Goal: Use online tool/utility: Utilize a website feature to perform a specific function

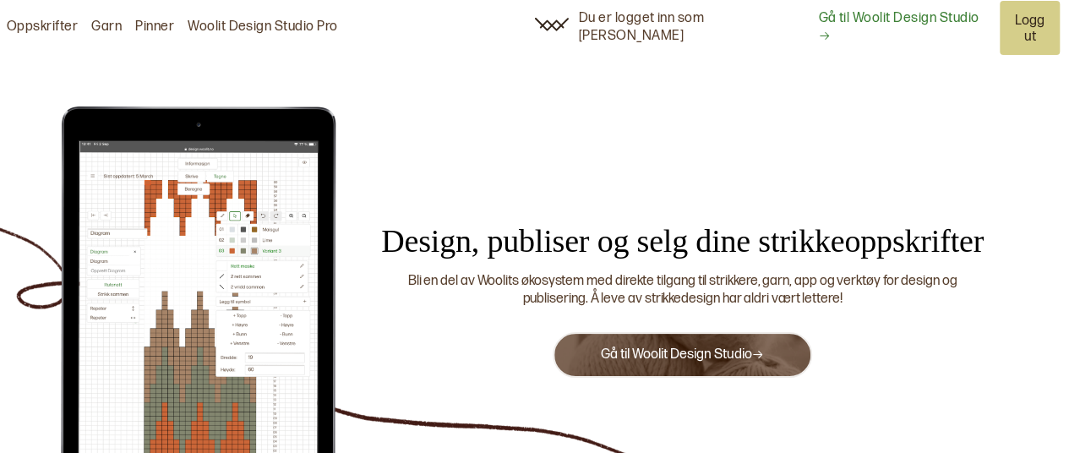
click at [657, 346] on link "Gå til Woolit Design Studio" at bounding box center [682, 354] width 164 height 16
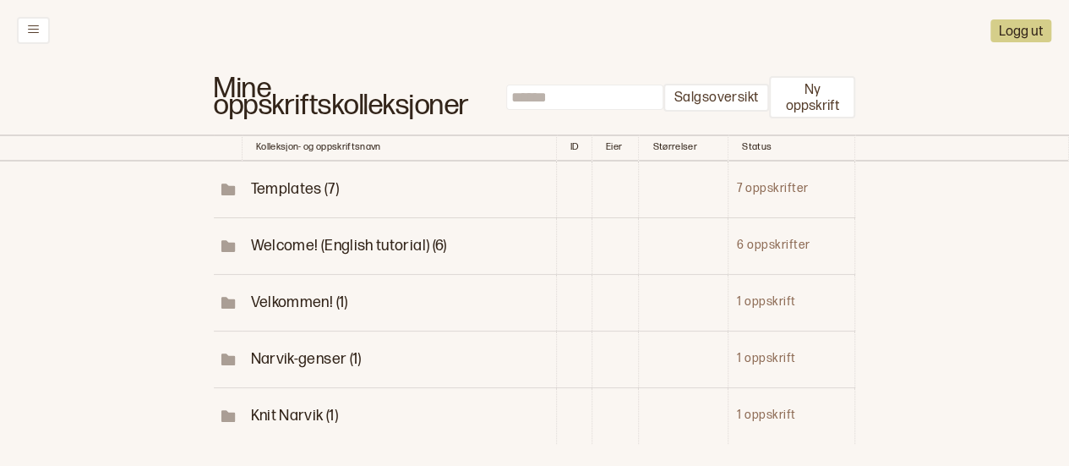
scroll to position [120, 0]
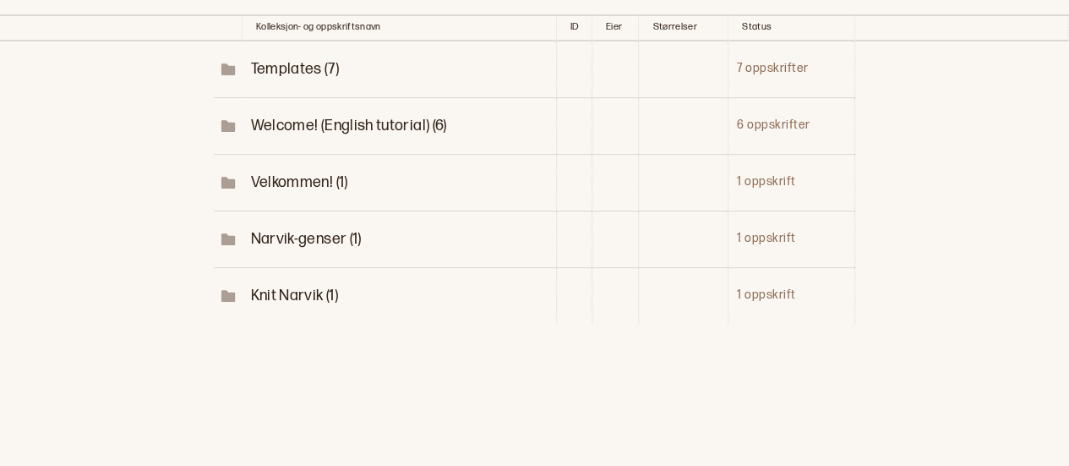
click at [298, 230] on span "Narvik-genser (1)" at bounding box center [305, 239] width 111 height 18
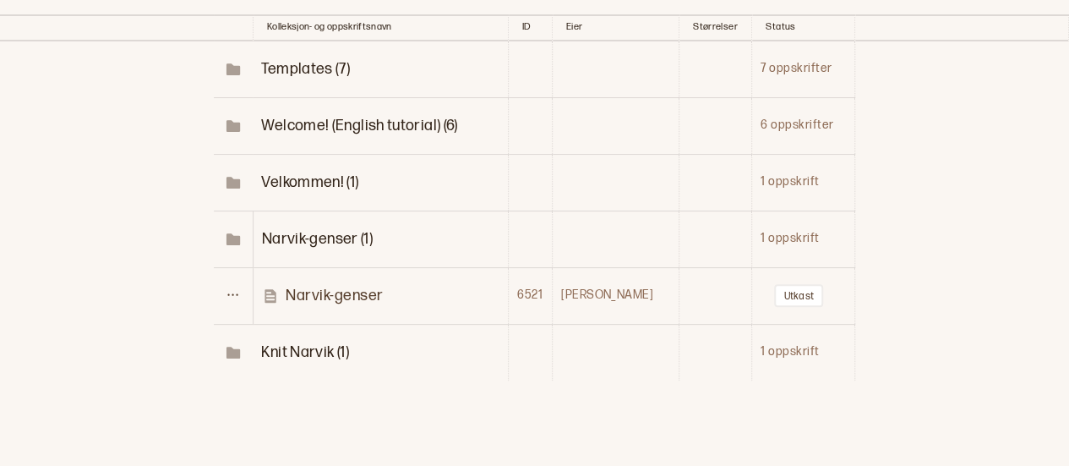
click at [346, 296] on p "Narvik-genser" at bounding box center [335, 295] width 98 height 19
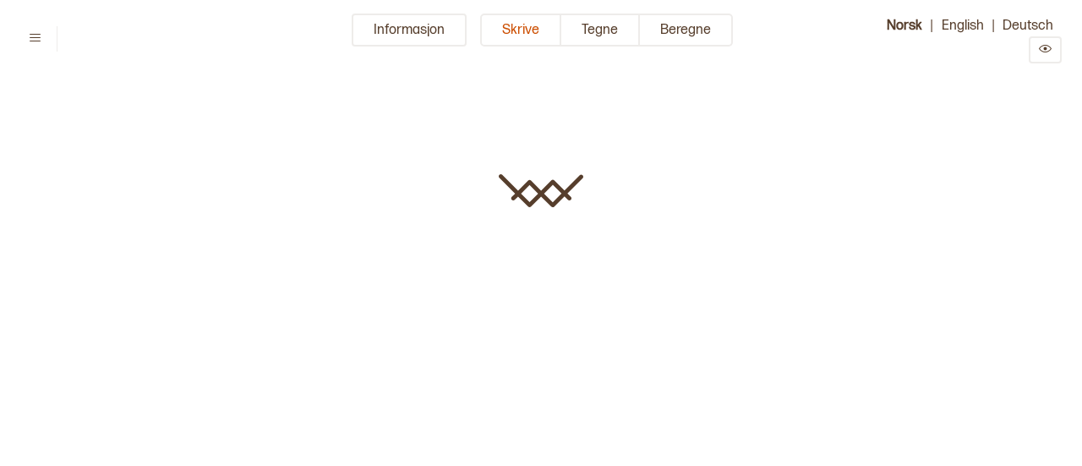
click at [346, 296] on div at bounding box center [541, 233] width 1082 height 466
type input "**********"
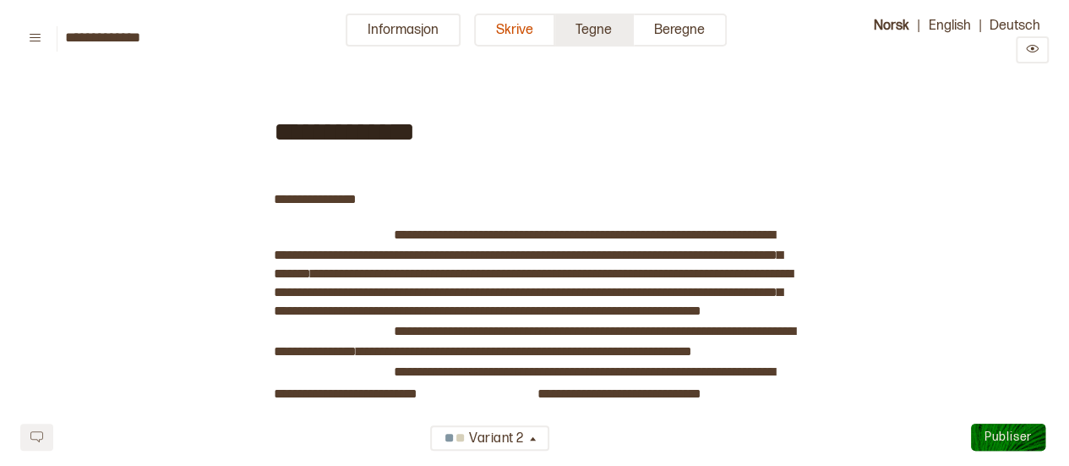
click at [602, 21] on button "Tegne" at bounding box center [594, 30] width 79 height 33
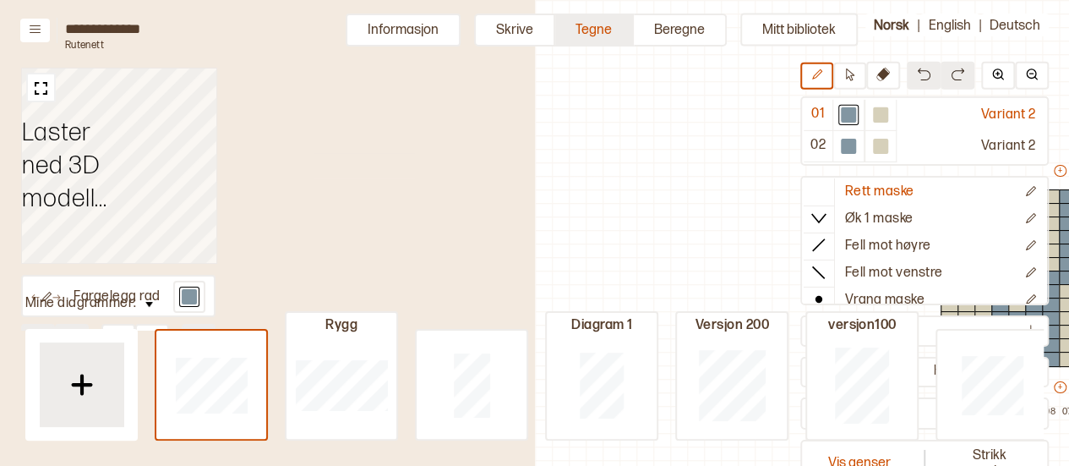
scroll to position [64, 450]
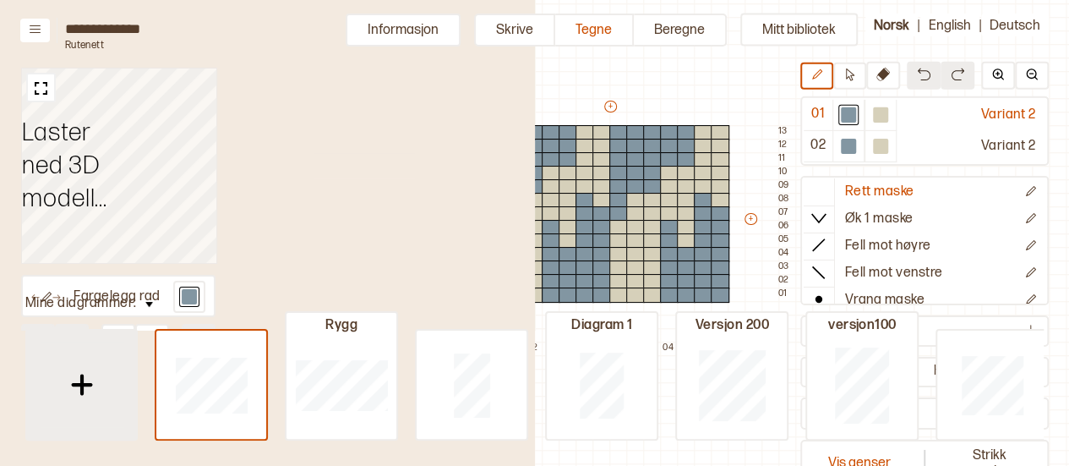
click at [88, 376] on img at bounding box center [82, 384] width 42 height 42
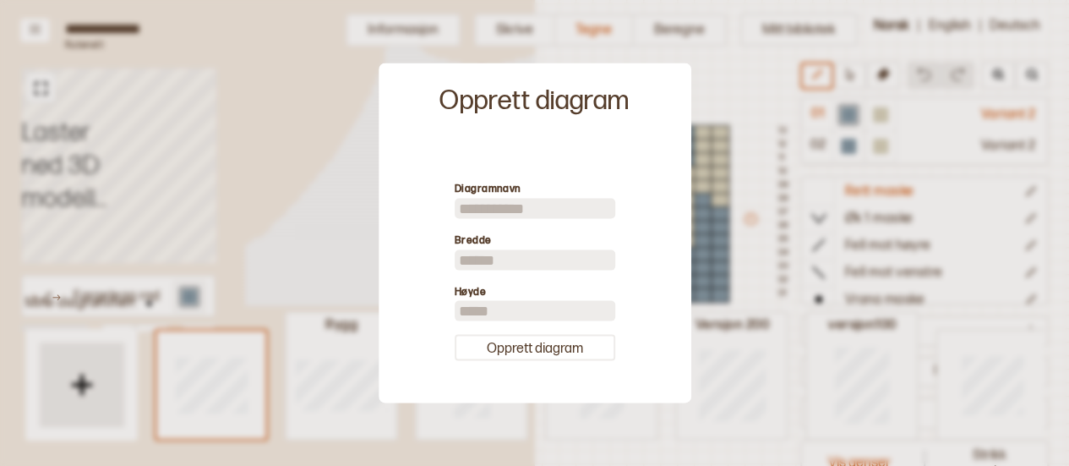
click at [499, 207] on input at bounding box center [535, 208] width 161 height 20
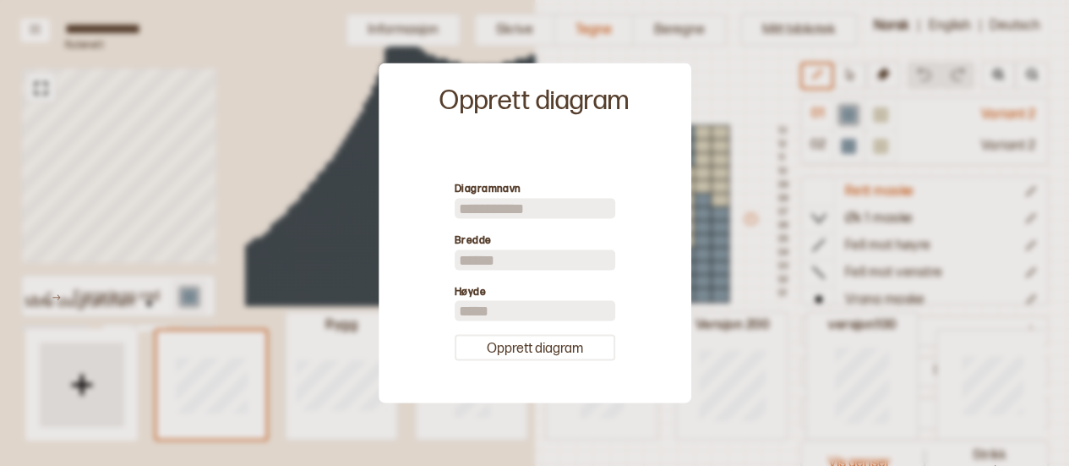
click at [499, 207] on input at bounding box center [535, 208] width 161 height 20
type input "**********"
click at [499, 244] on label "Bredde" at bounding box center [535, 241] width 161 height 18
click at [491, 251] on input "**" at bounding box center [535, 259] width 161 height 20
type input "*"
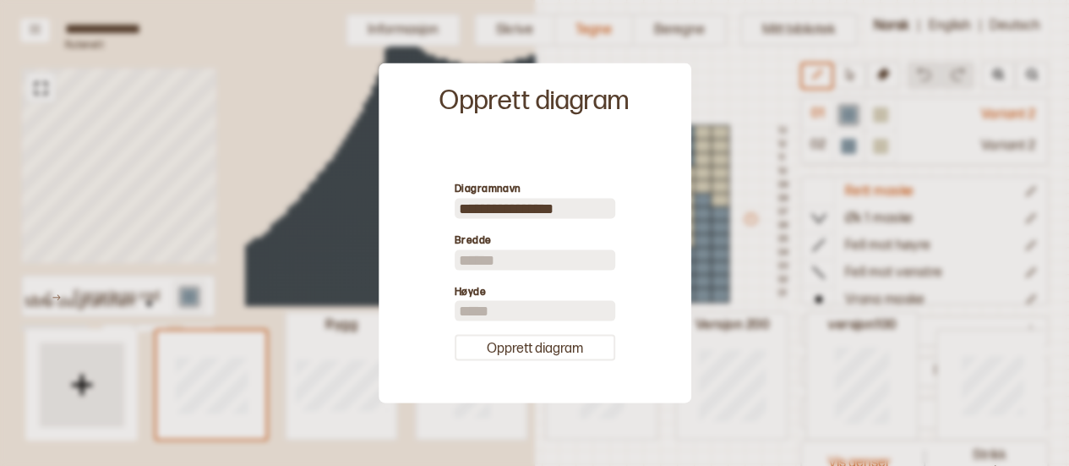
type input "**"
click at [478, 303] on input "**" at bounding box center [535, 311] width 161 height 20
type input "*"
type input "**"
click at [509, 341] on button "Opprett diagram" at bounding box center [535, 348] width 161 height 26
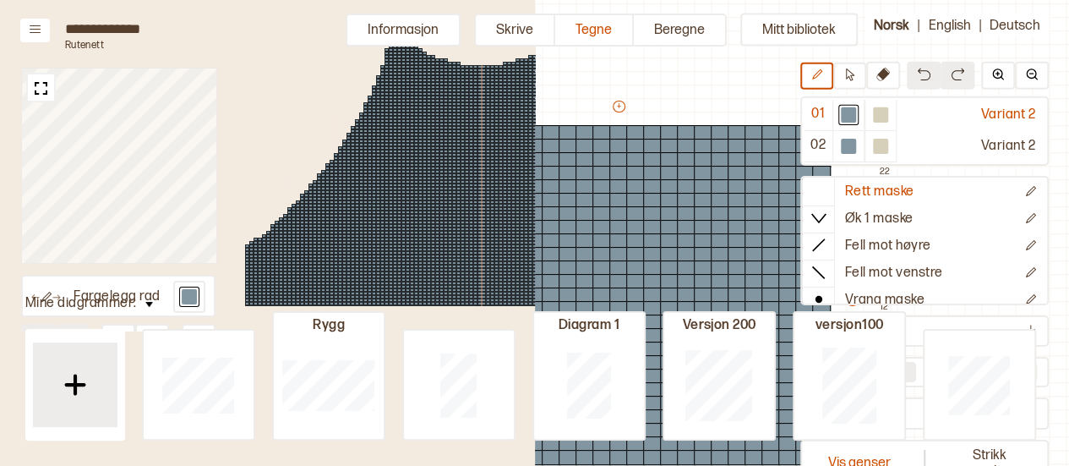
type input "**"
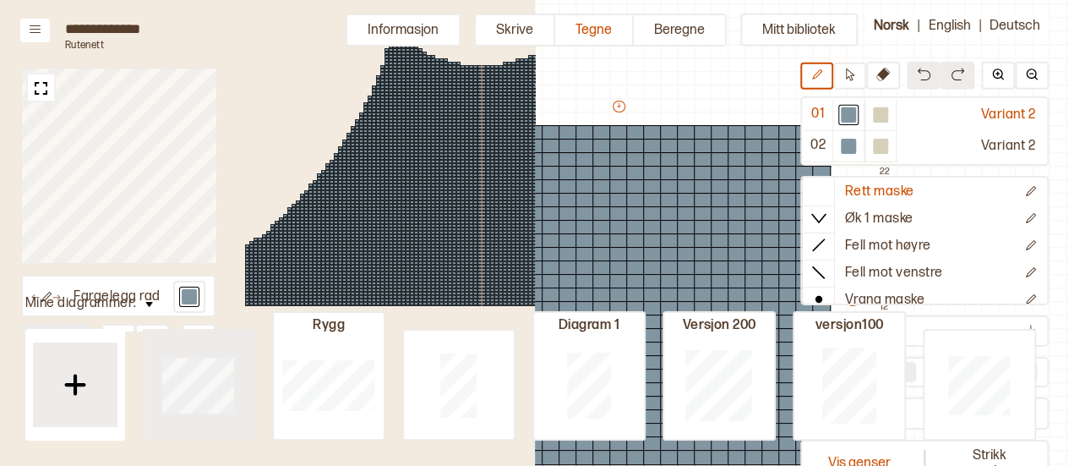
type input "**"
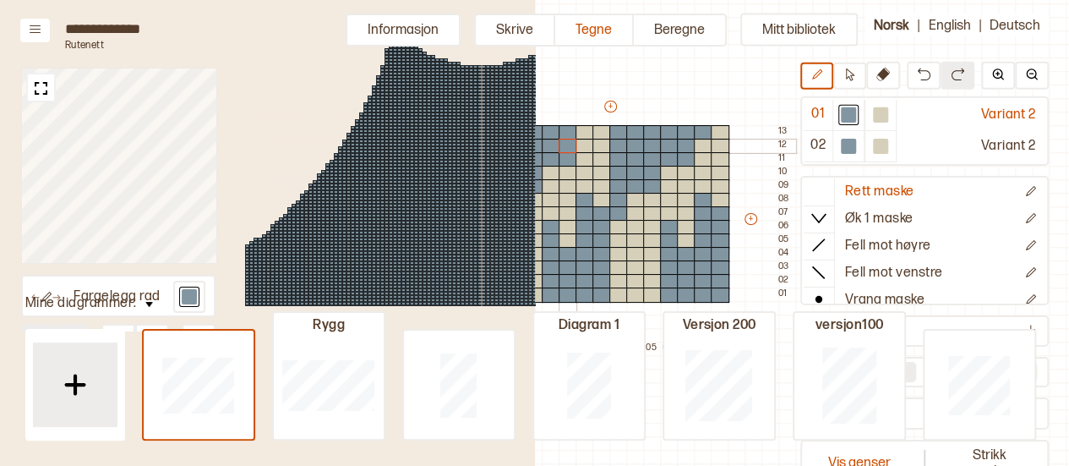
drag, startPoint x: 741, startPoint y: 124, endPoint x: 546, endPoint y: 257, distance: 236.0
click at [568, 138] on div "+ + + + 14 13 12 11 10 09 08 07 06 05 04 03 02 01 13 12 11 10 09 08 07 06 05 04…" at bounding box center [626, 226] width 338 height 257
click at [894, 464] on button "Vis genser" at bounding box center [860, 461] width 112 height 39
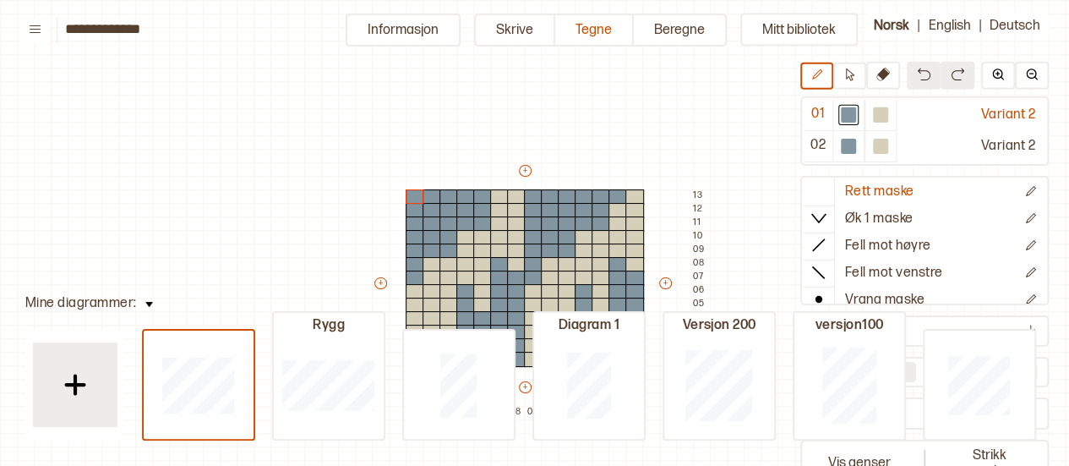
scroll to position [64, 14]
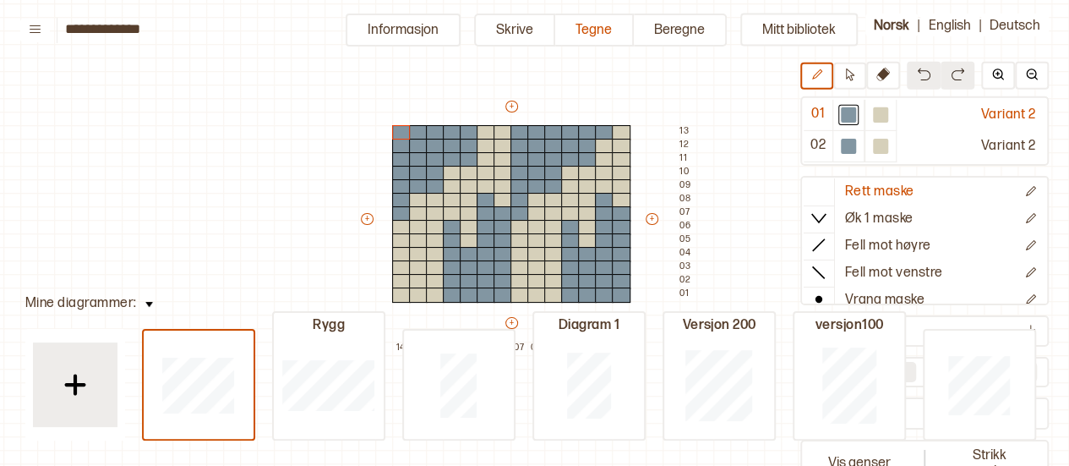
drag, startPoint x: 641, startPoint y: 118, endPoint x: 404, endPoint y: 135, distance: 237.2
click at [404, 135] on div "+ + + + 14 13 12 11 10 09 08 07 06 05 04 03 02 01 13 12 11 10 09 08 07 06 05 04…" at bounding box center [527, 226] width 338 height 257
click at [380, 116] on div "+ + + + 14 13 12 11 10 09 08 07 06 05 04 03 02 01 13 12 11 10 09 08 07 06 05 04…" at bounding box center [527, 226] width 338 height 257
click at [923, 77] on img at bounding box center [924, 75] width 14 height 14
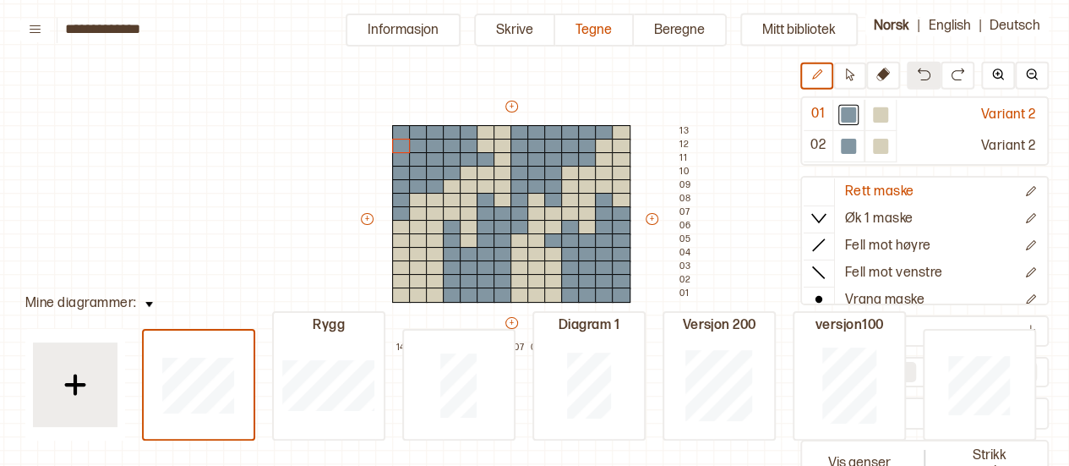
click at [923, 77] on img at bounding box center [924, 75] width 14 height 14
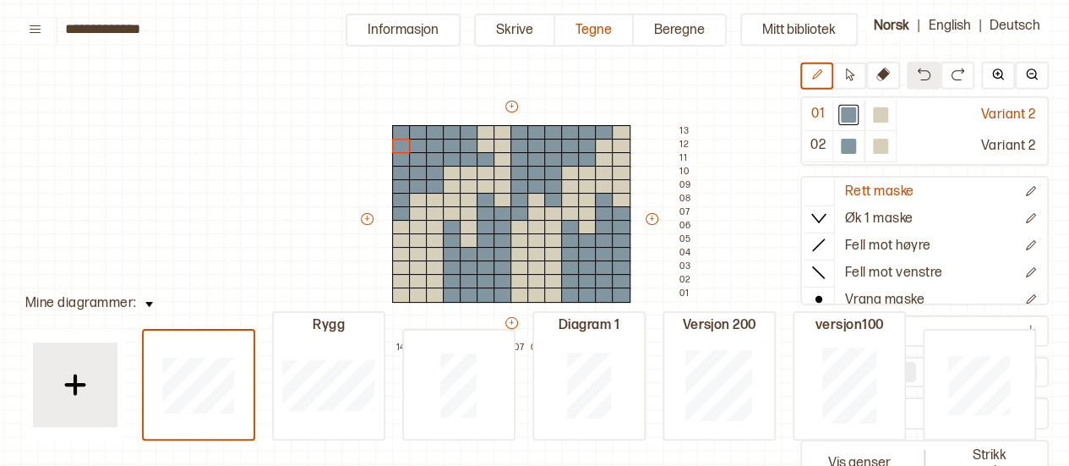
click at [923, 77] on img at bounding box center [924, 75] width 14 height 14
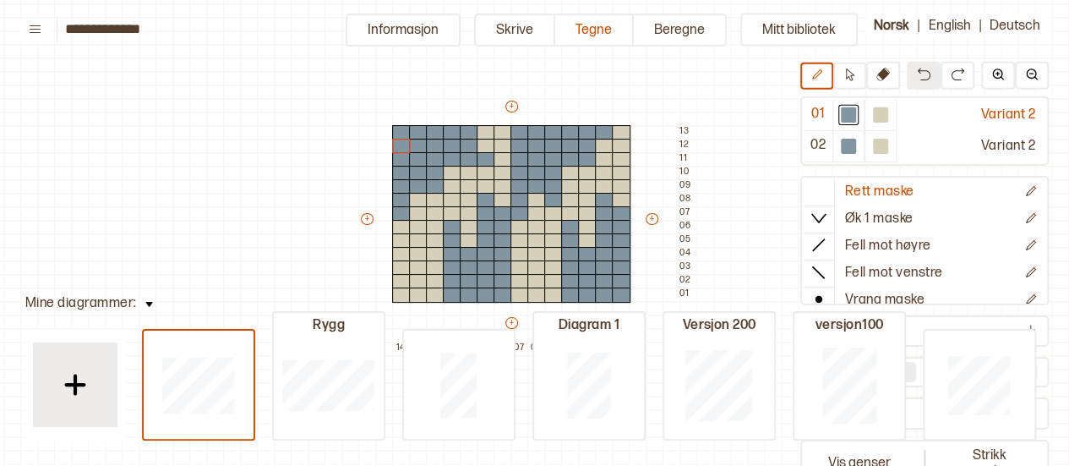
click at [923, 77] on img at bounding box center [924, 75] width 14 height 14
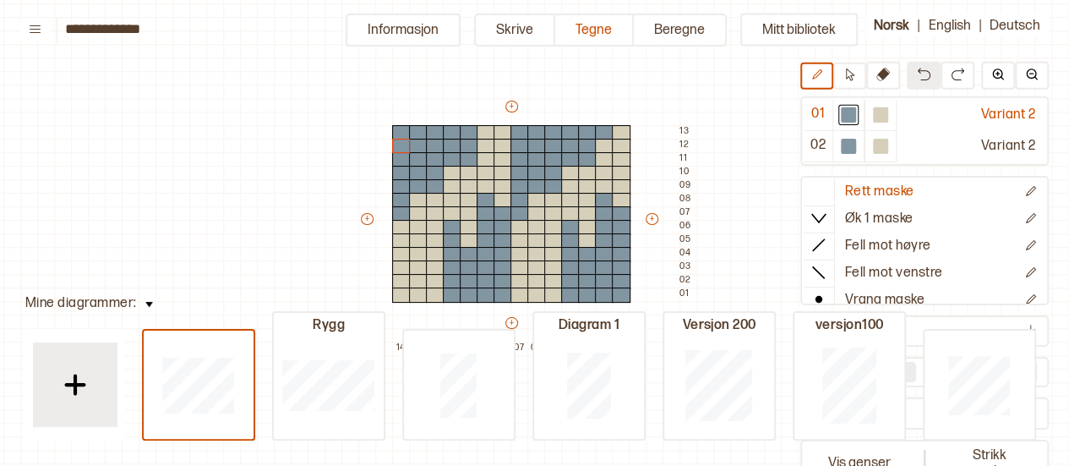
click at [923, 77] on img at bounding box center [924, 75] width 14 height 14
click at [915, 80] on button at bounding box center [924, 76] width 34 height 28
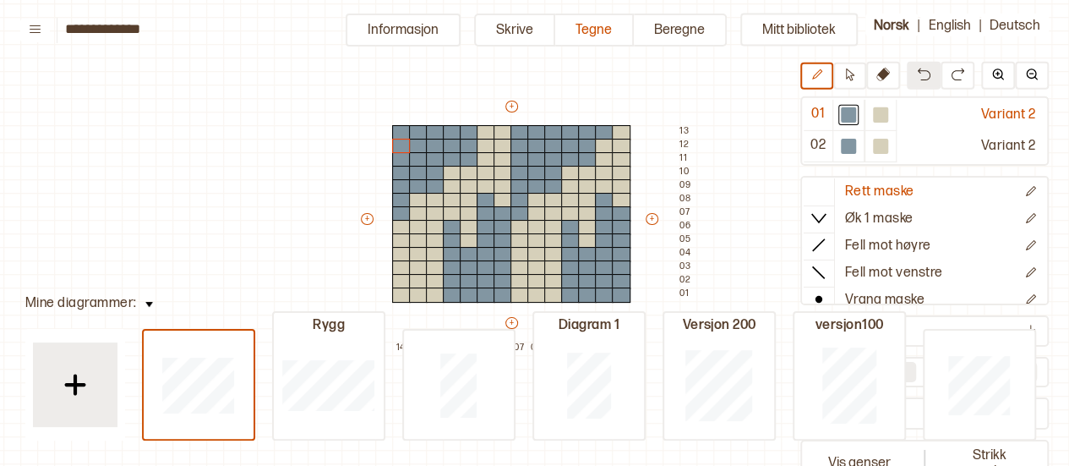
click at [915, 80] on button at bounding box center [924, 76] width 34 height 28
click at [887, 110] on div at bounding box center [880, 115] width 20 height 20
click at [603, 133] on div at bounding box center [604, 132] width 19 height 15
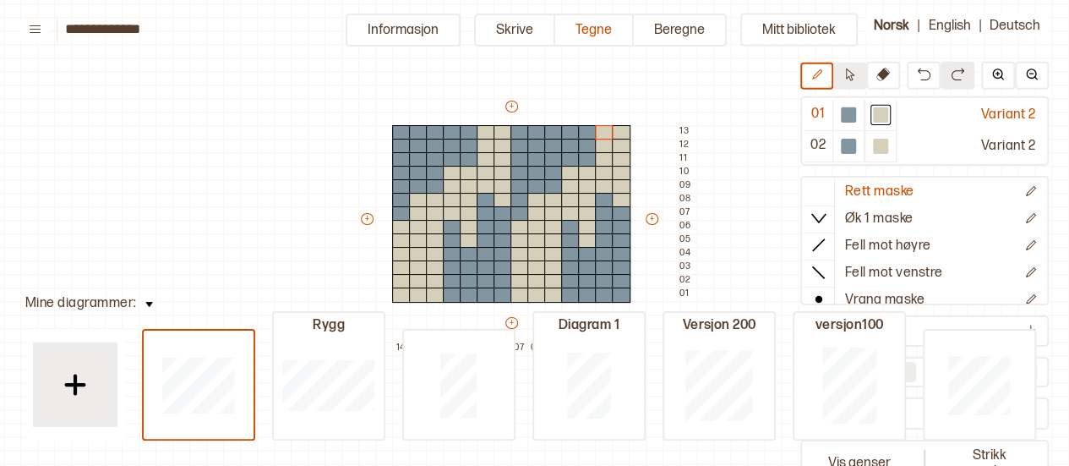
click at [845, 85] on button at bounding box center [849, 76] width 33 height 27
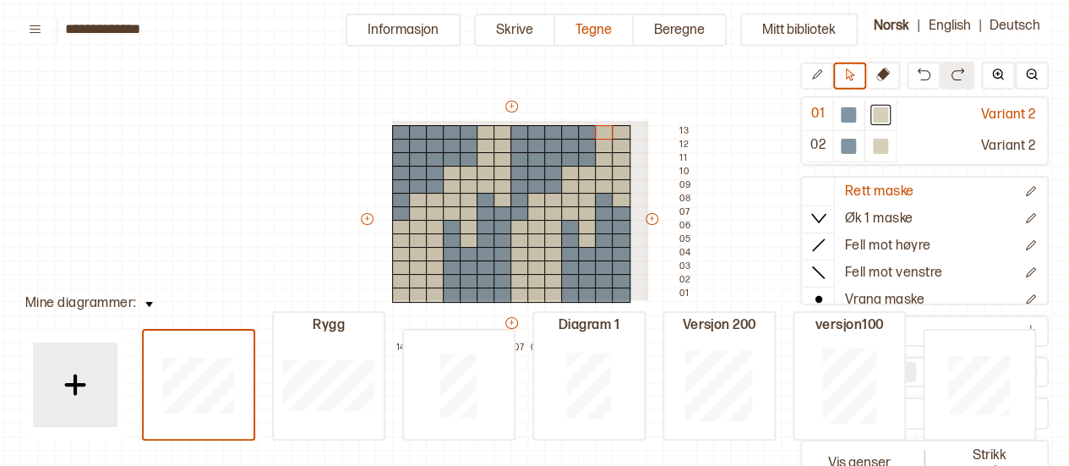
drag, startPoint x: 390, startPoint y: 119, endPoint x: 646, endPoint y: 298, distance: 312.5
click at [646, 298] on div "+ + + + 14 13 12 11 10 09 08 07 06 05 04 03 02 01 13 12 11 10 09 08 07 06 05 04…" at bounding box center [527, 226] width 338 height 257
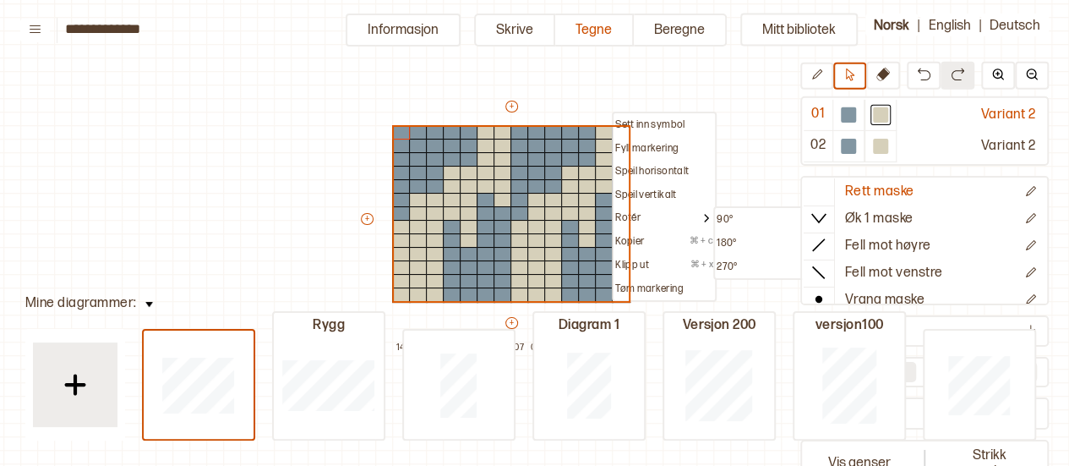
scroll to position [0, 123]
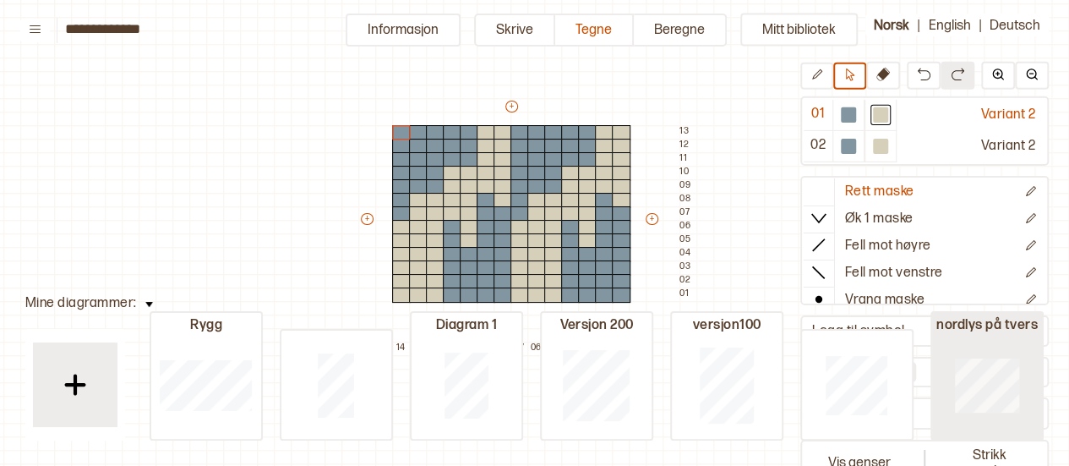
click at [1031, 338] on div at bounding box center [987, 384] width 110 height 108
type input "**"
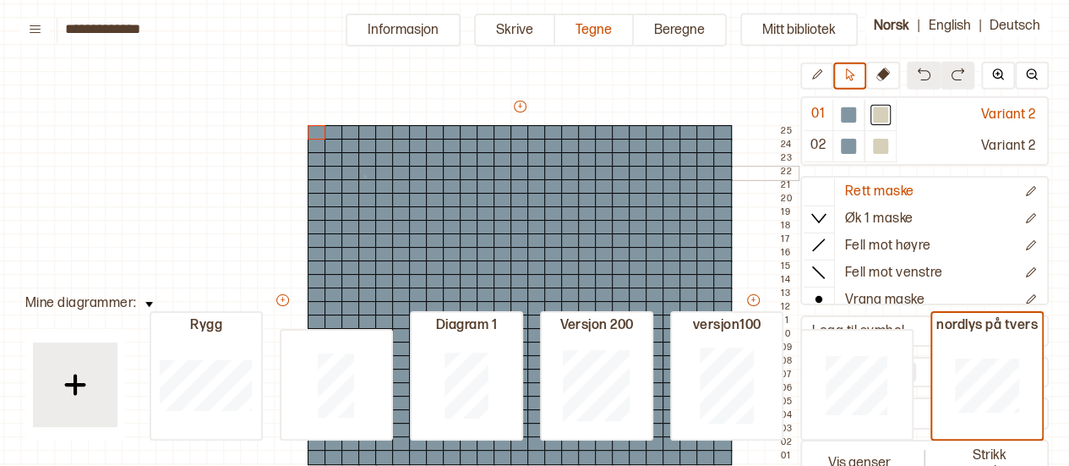
click at [363, 175] on div at bounding box center [367, 173] width 19 height 15
click at [363, 191] on div at bounding box center [367, 186] width 19 height 15
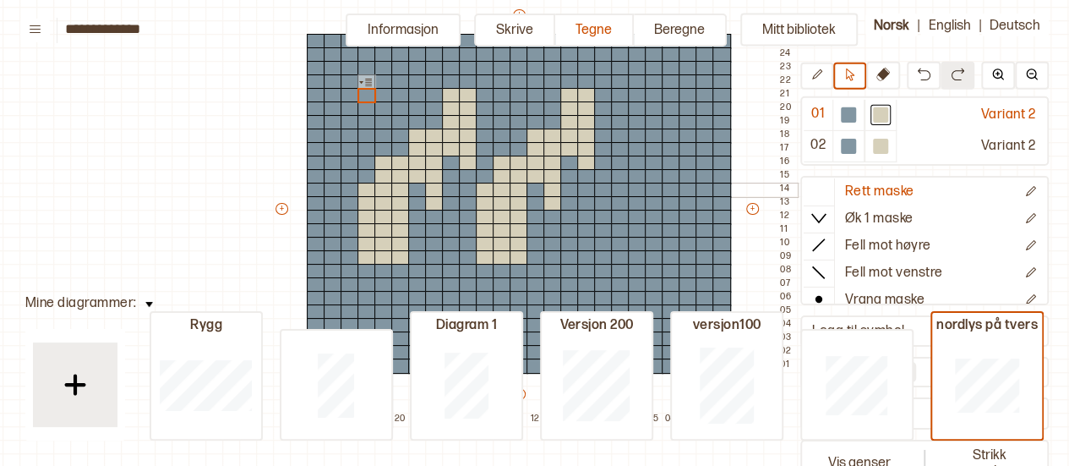
scroll to position [155, 14]
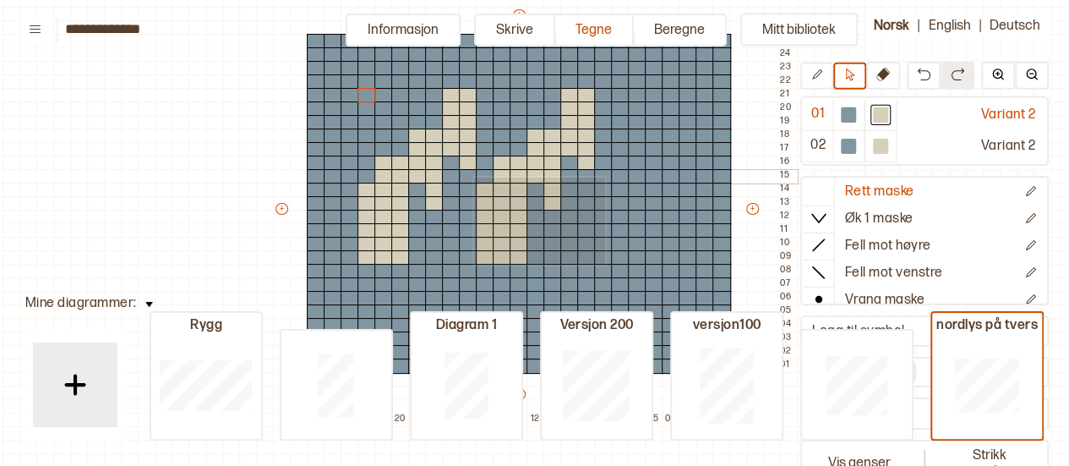
drag, startPoint x: 603, startPoint y: 263, endPoint x: 472, endPoint y: 176, distance: 157.3
click at [472, 176] on div "+ + + + 25 24 23 22 21 20 19 18 17 16 15 14 13 12 11 10 09 08 07 06 05 04 03 02…" at bounding box center [535, 216] width 524 height 419
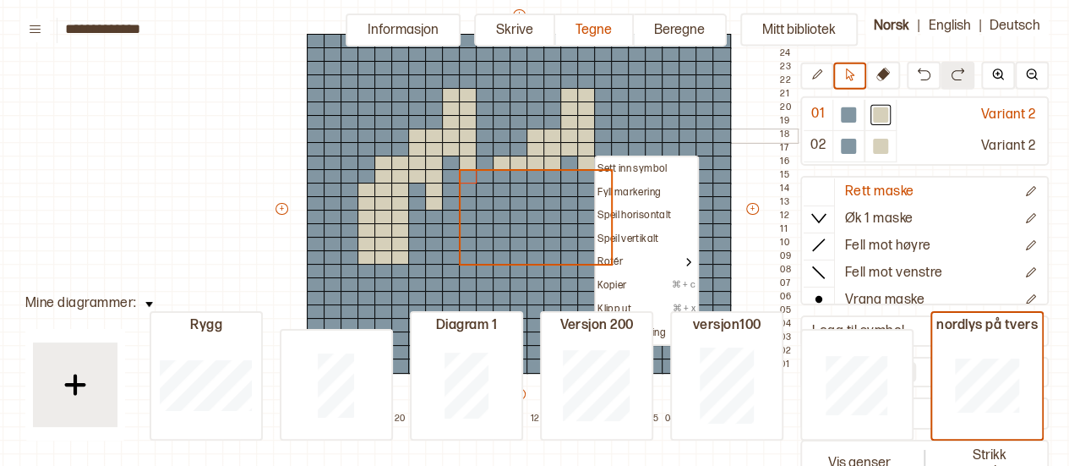
click at [630, 138] on div at bounding box center [637, 135] width 19 height 15
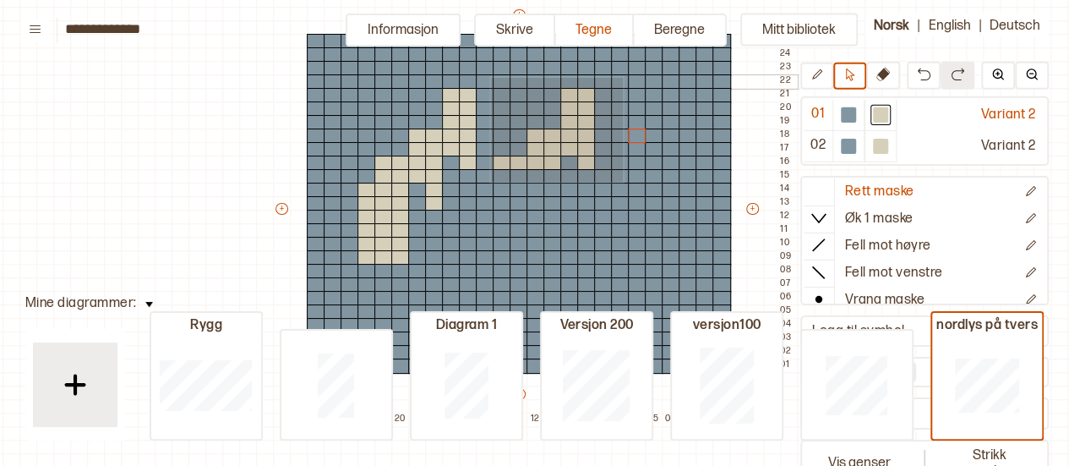
drag, startPoint x: 621, startPoint y: 180, endPoint x: 489, endPoint y: 76, distance: 167.9
click at [489, 76] on div "+ + + + 25 24 23 22 21 20 19 18 17 16 15 14 13 12 11 10 09 08 07 06 05 04 03 02…" at bounding box center [535, 216] width 524 height 419
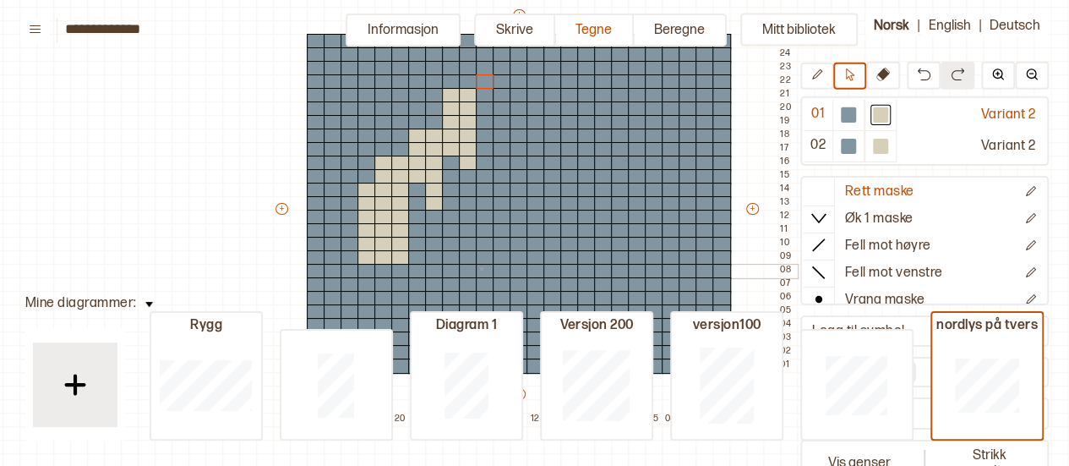
click at [480, 267] on div at bounding box center [485, 271] width 19 height 15
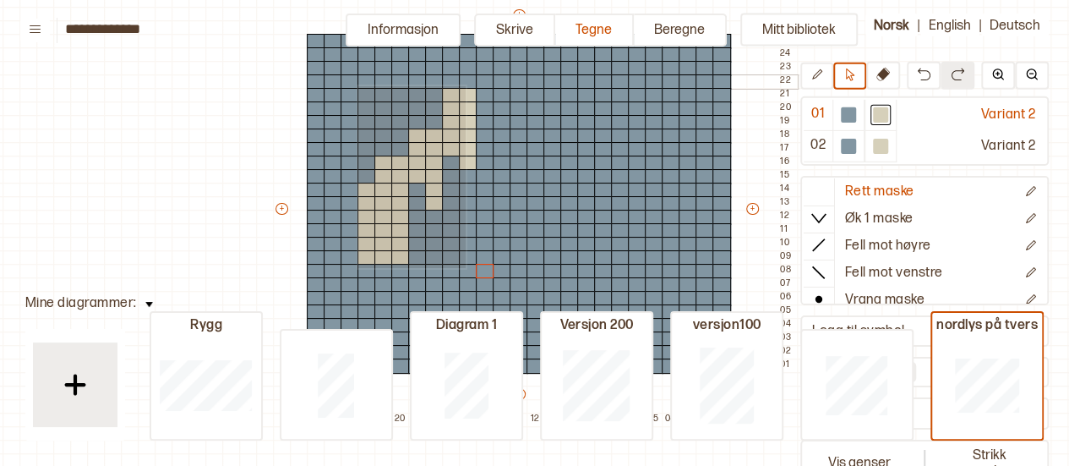
drag, startPoint x: 464, startPoint y: 266, endPoint x: 357, endPoint y: 85, distance: 211.0
click at [357, 85] on div "+ + + + 25 24 23 22 21 20 19 18 17 16 15 14 13 12 11 10 09 08 07 06 05 04 03 02…" at bounding box center [535, 216] width 524 height 419
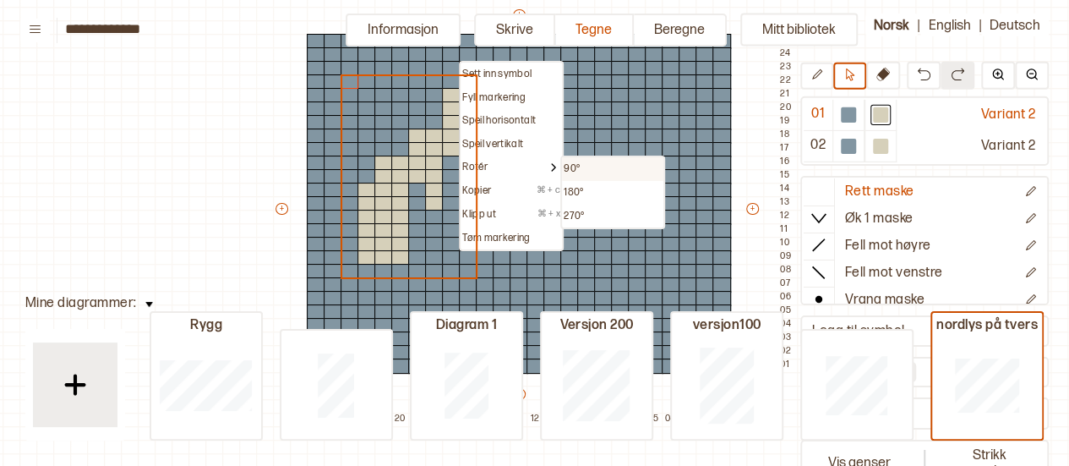
click at [581, 160] on div "90°" at bounding box center [612, 169] width 101 height 24
click at [578, 162] on p "90°" at bounding box center [572, 169] width 16 height 14
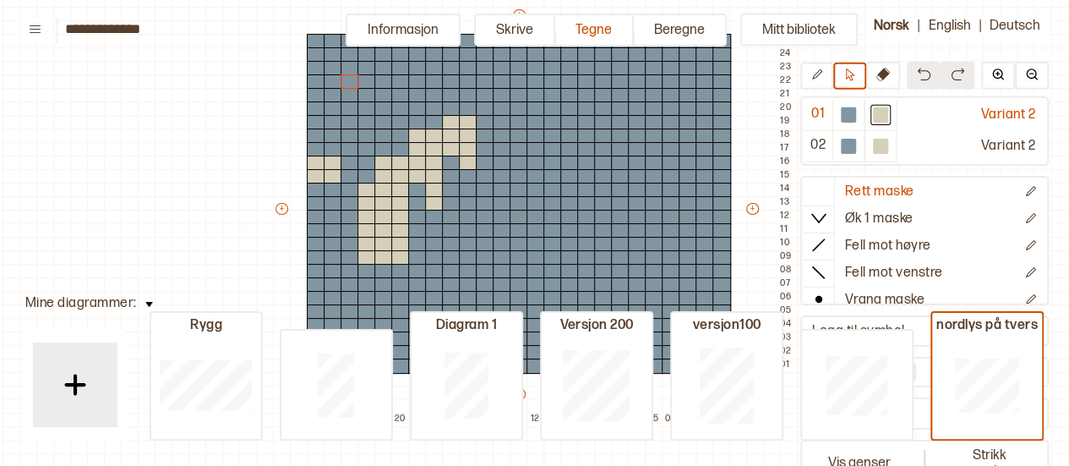
click at [918, 79] on img at bounding box center [924, 75] width 14 height 14
click at [477, 258] on div at bounding box center [485, 257] width 19 height 15
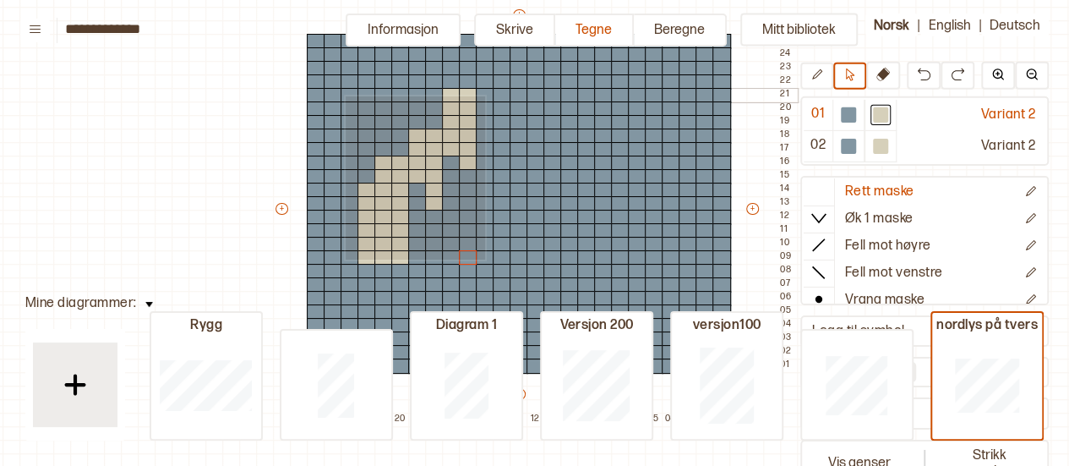
drag, startPoint x: 483, startPoint y: 258, endPoint x: 344, endPoint y: 95, distance: 214.6
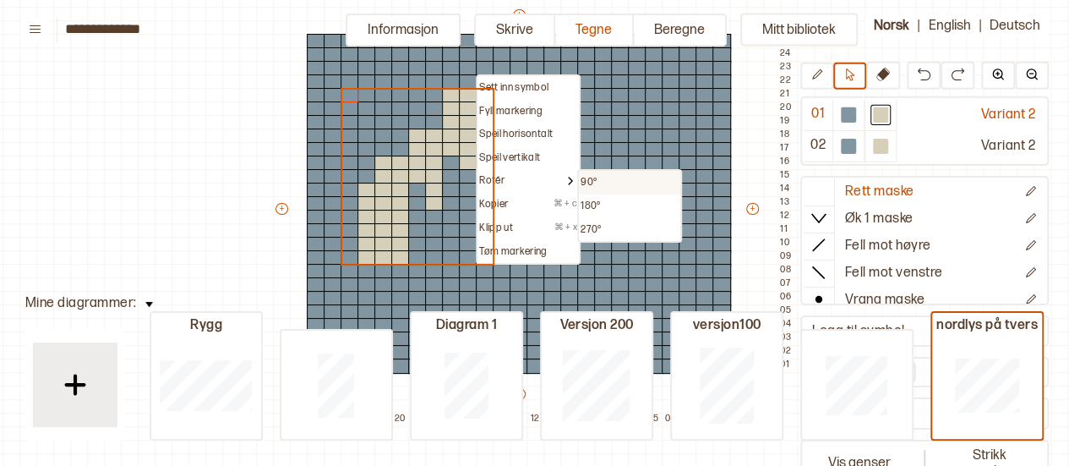
click at [583, 179] on p "90°" at bounding box center [589, 183] width 16 height 14
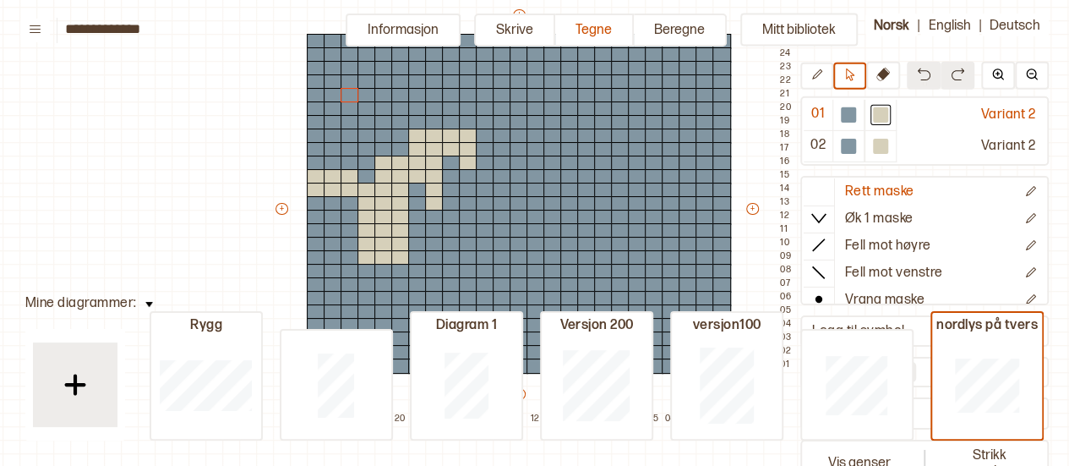
click at [923, 82] on button at bounding box center [924, 76] width 34 height 28
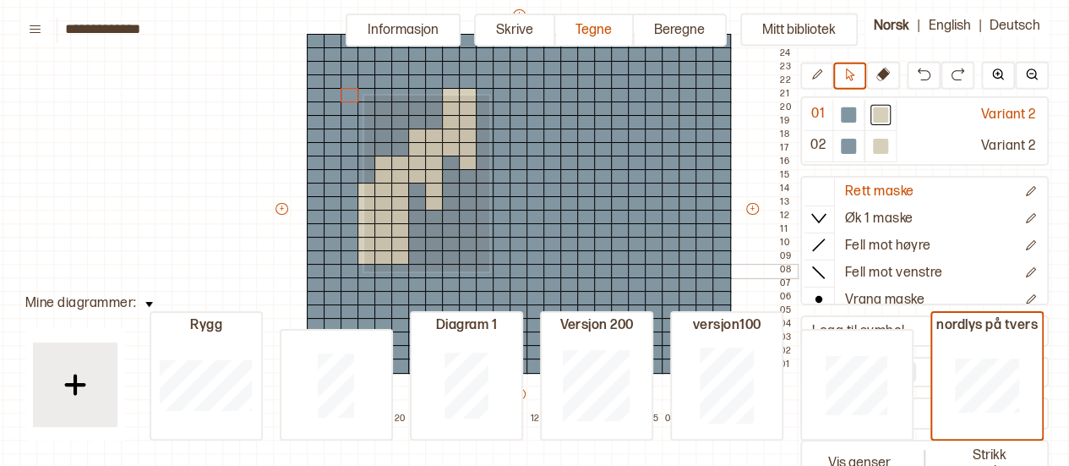
drag, startPoint x: 363, startPoint y: 94, endPoint x: 488, endPoint y: 270, distance: 215.7
click at [488, 270] on div "+ + + + 25 24 23 22 21 20 19 18 17 16 15 14 13 12 11 10 09 08 07 06 05 04 03 02…" at bounding box center [535, 216] width 524 height 419
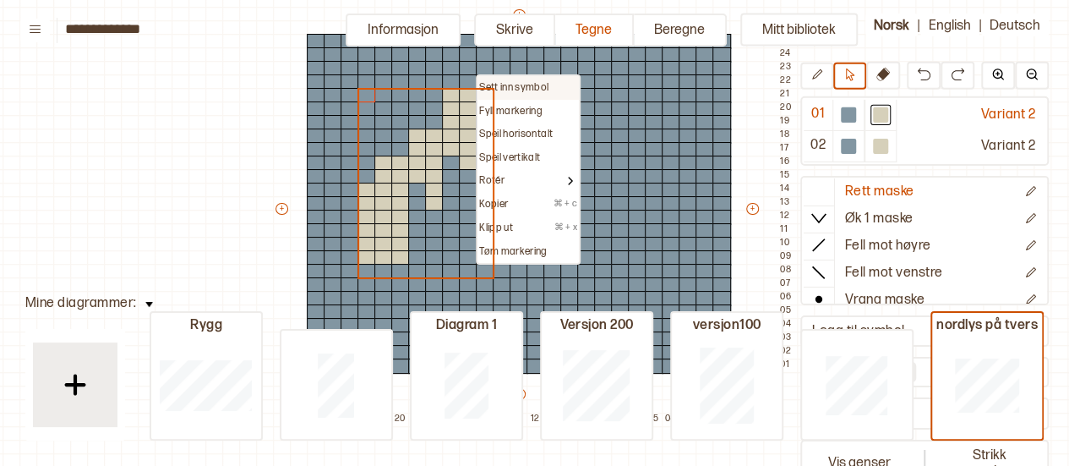
click at [483, 81] on p "Sett inn symbol" at bounding box center [513, 88] width 69 height 14
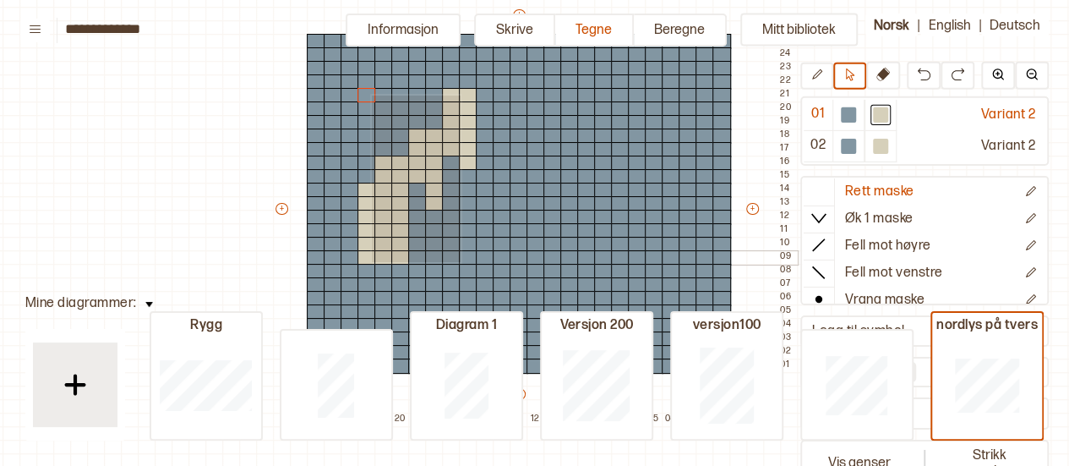
drag, startPoint x: 370, startPoint y: 94, endPoint x: 459, endPoint y: 260, distance: 188.7
click at [459, 260] on div "+ + + + 25 24 23 22 21 20 19 18 17 16 15 14 13 12 11 10 09 08 07 06 05 04 03 02…" at bounding box center [535, 216] width 524 height 419
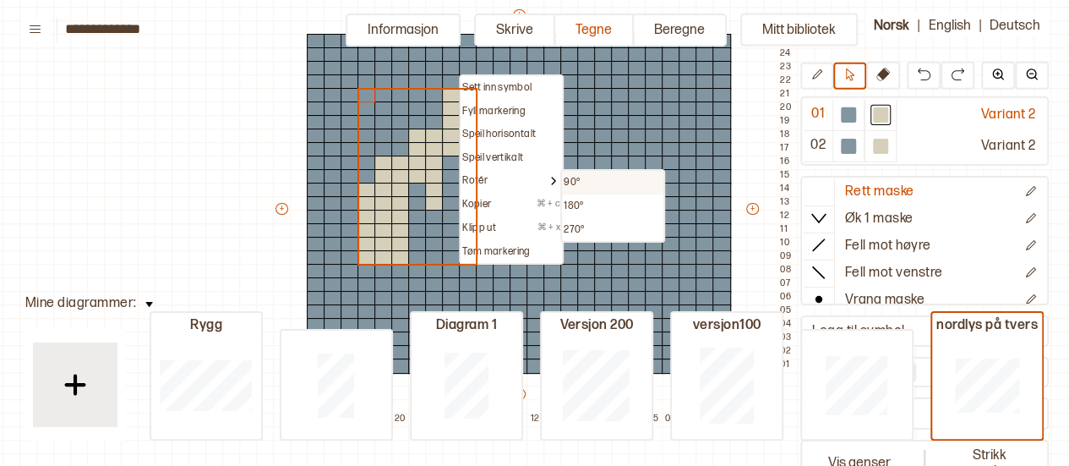
click at [591, 187] on div "90°" at bounding box center [613, 183] width 98 height 14
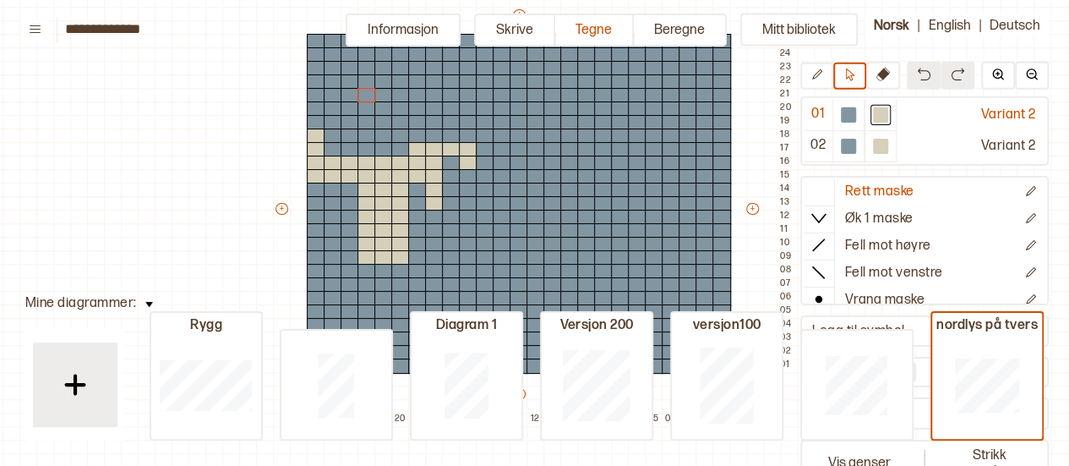
click at [917, 78] on img at bounding box center [924, 75] width 14 height 14
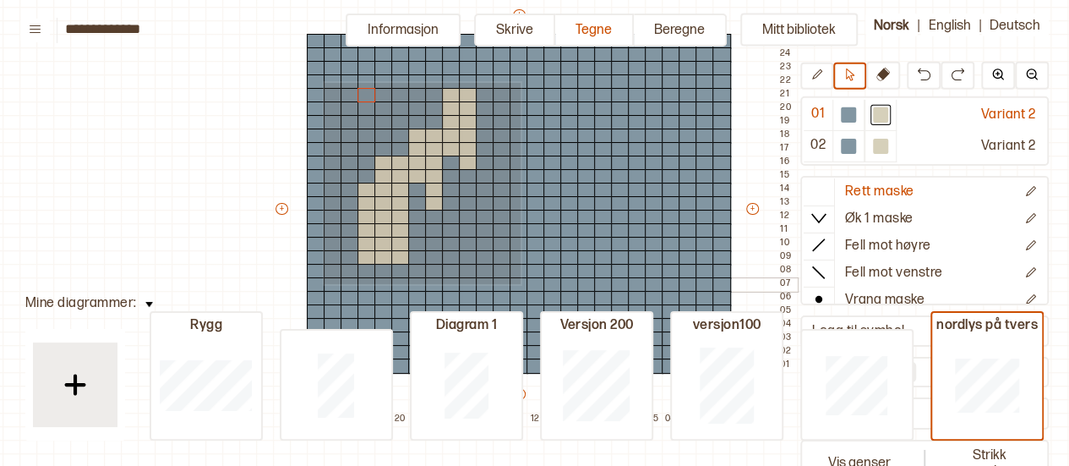
drag, startPoint x: 519, startPoint y: 81, endPoint x: 323, endPoint y: 282, distance: 280.9
click at [323, 282] on div "+ + + + 25 24 23 22 21 20 19 18 17 16 15 14 13 12 11 10 09 08 07 06 05 04 03 02…" at bounding box center [535, 216] width 524 height 419
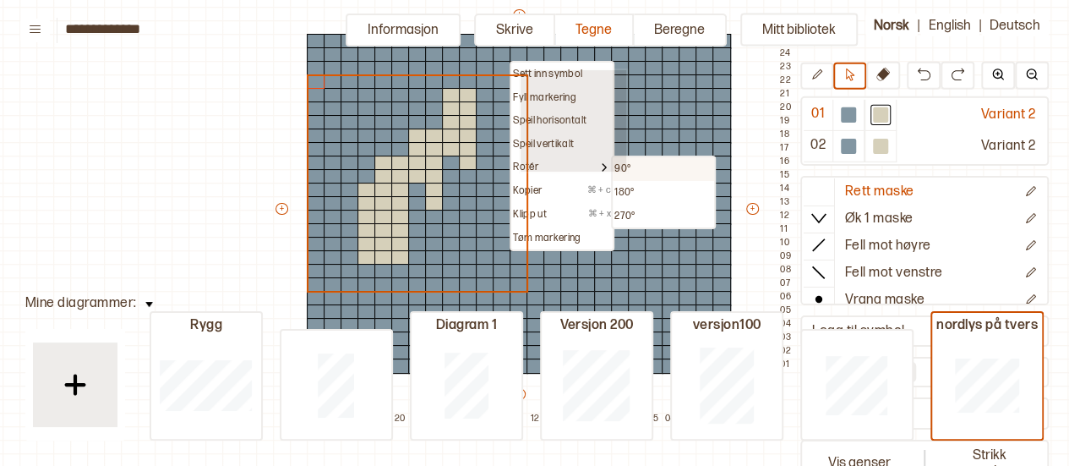
drag, startPoint x: 519, startPoint y: 68, endPoint x: 625, endPoint y: 170, distance: 146.4
click at [614, 170] on div "Sett inn symbol Fyll markering Speil horisontalt Speil vertikalt 90° 180° 270° …" at bounding box center [562, 156] width 105 height 190
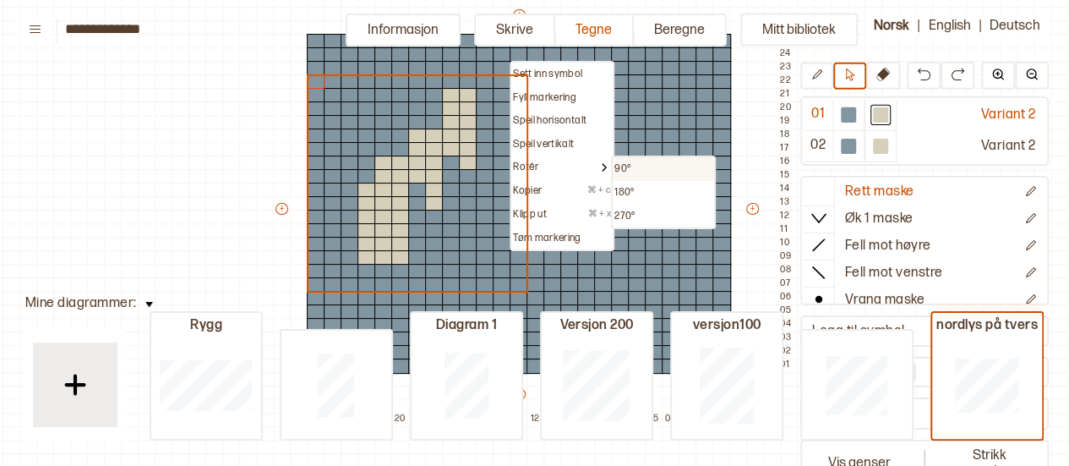
click at [625, 170] on p "90°" at bounding box center [622, 169] width 16 height 14
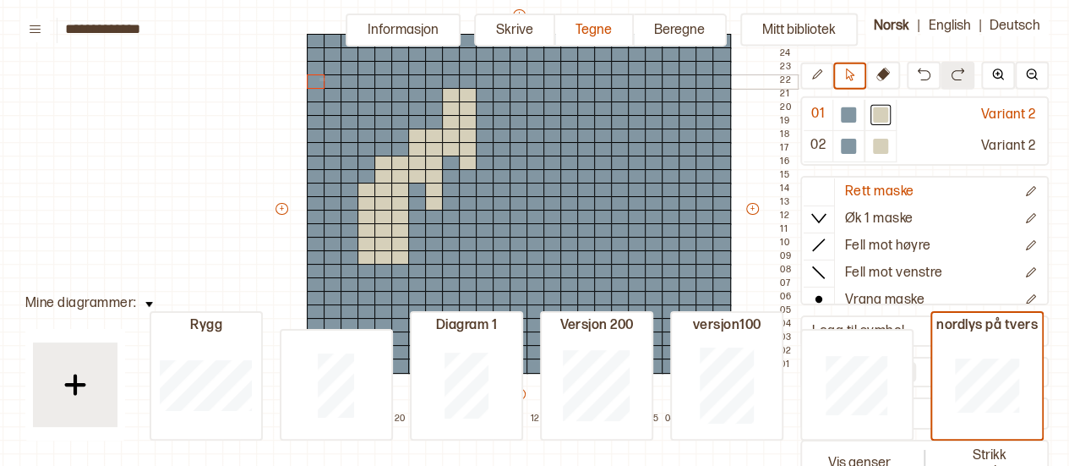
click at [322, 78] on div at bounding box center [316, 81] width 19 height 15
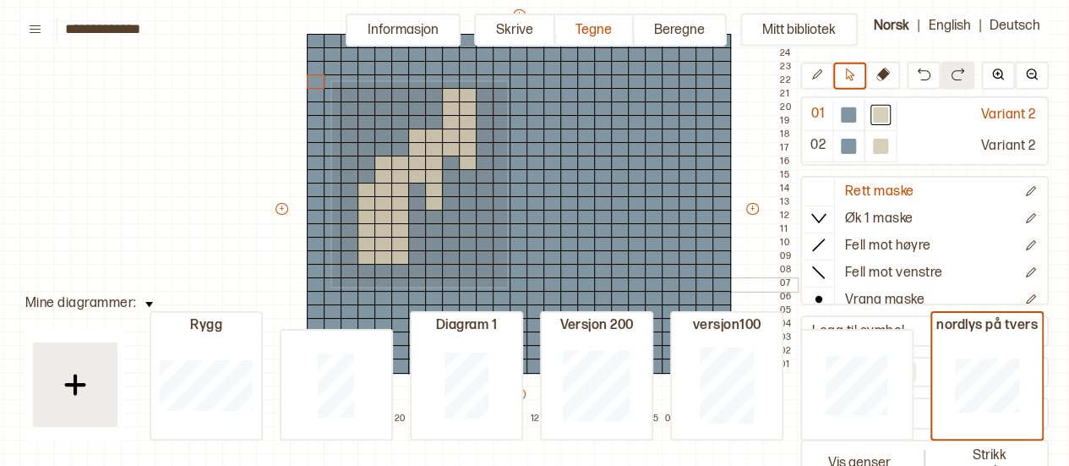
drag, startPoint x: 330, startPoint y: 80, endPoint x: 505, endPoint y: 285, distance: 269.1
click at [505, 285] on div "+ + + + 25 24 23 22 21 20 19 18 17 16 15 14 13 12 11 10 09 08 07 06 05 04 03 02…" at bounding box center [535, 216] width 524 height 419
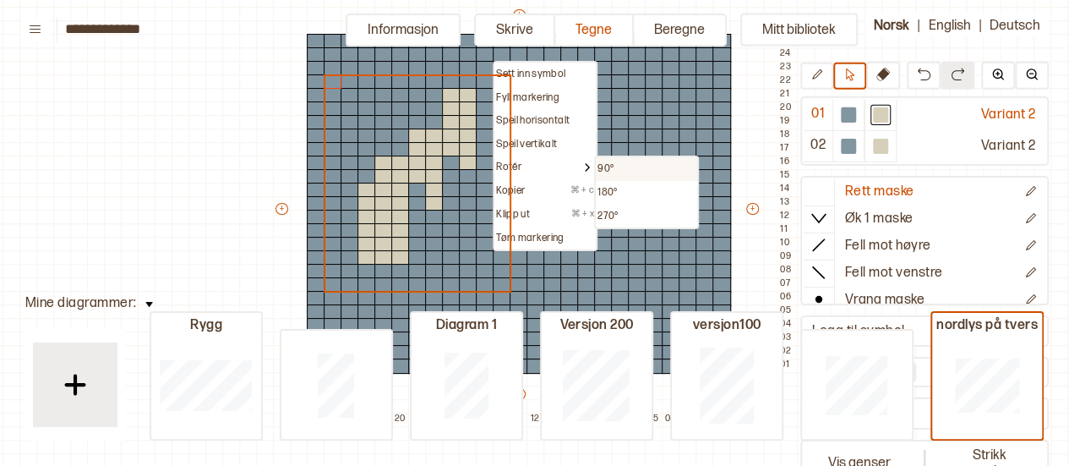
click at [605, 171] on p "90°" at bounding box center [605, 169] width 16 height 14
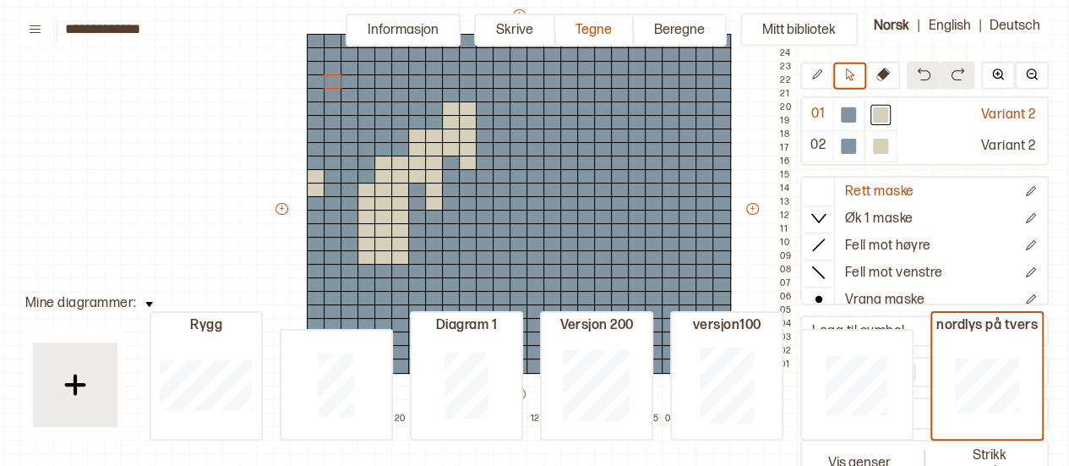
click at [920, 74] on img at bounding box center [924, 75] width 14 height 14
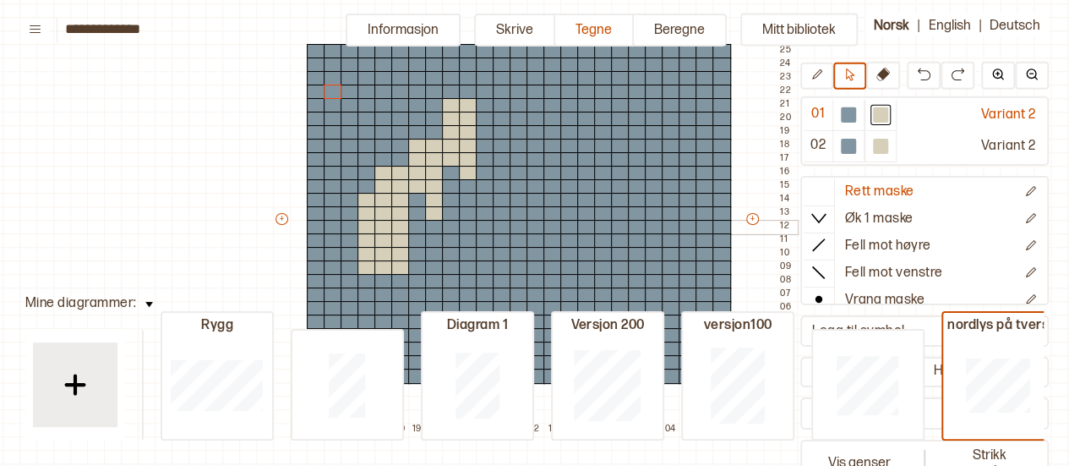
scroll to position [210, 14]
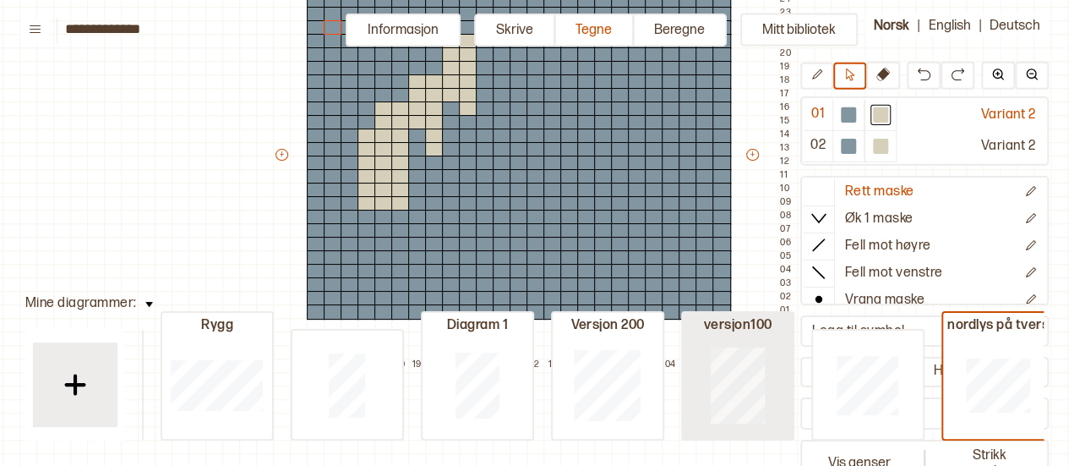
type input "**"
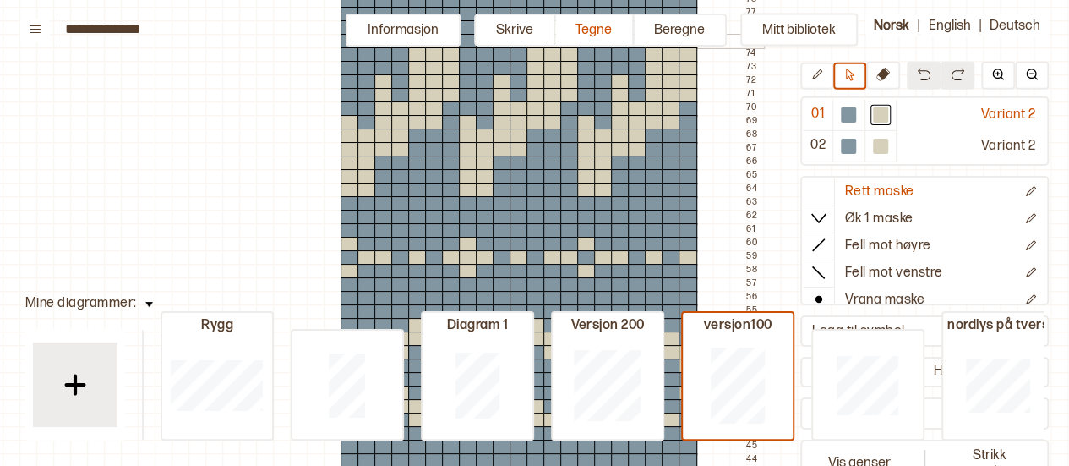
scroll to position [0, 14]
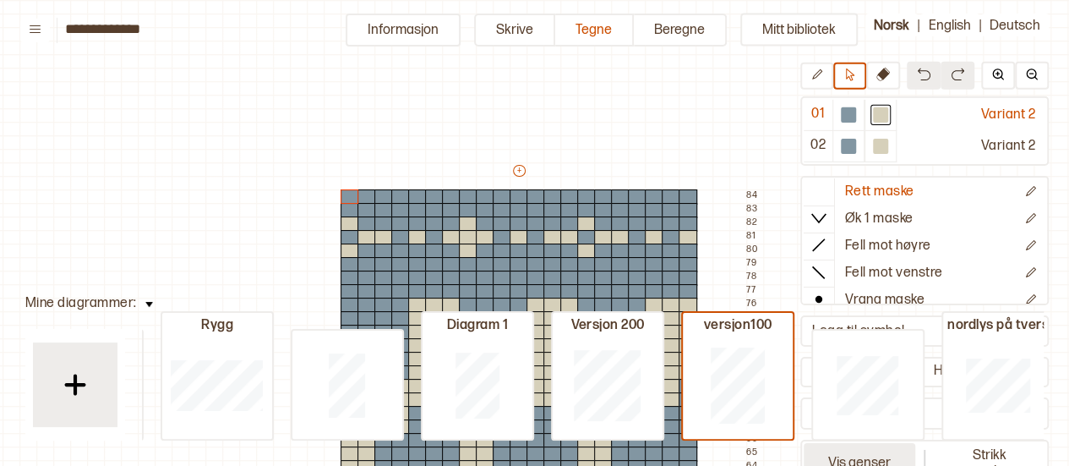
click at [854, 460] on button "Vis genser" at bounding box center [860, 461] width 112 height 39
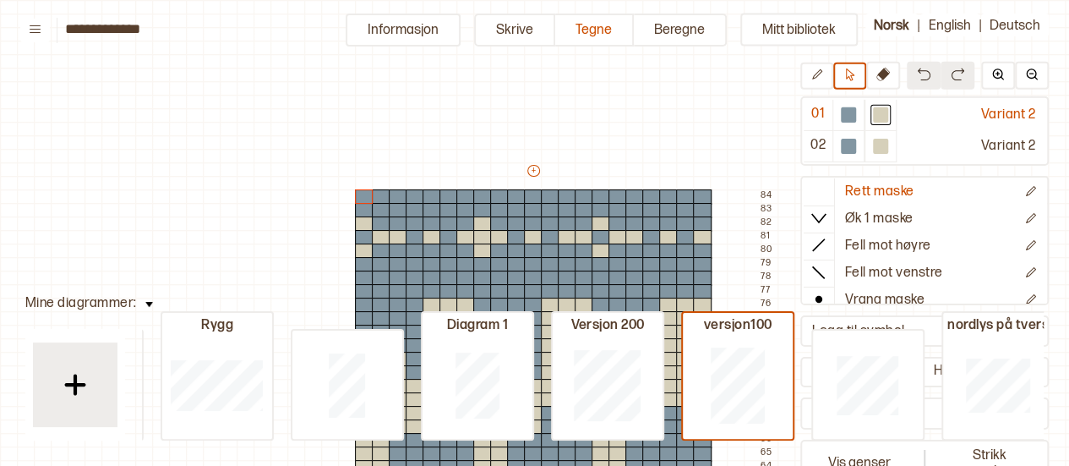
scroll to position [544, 22]
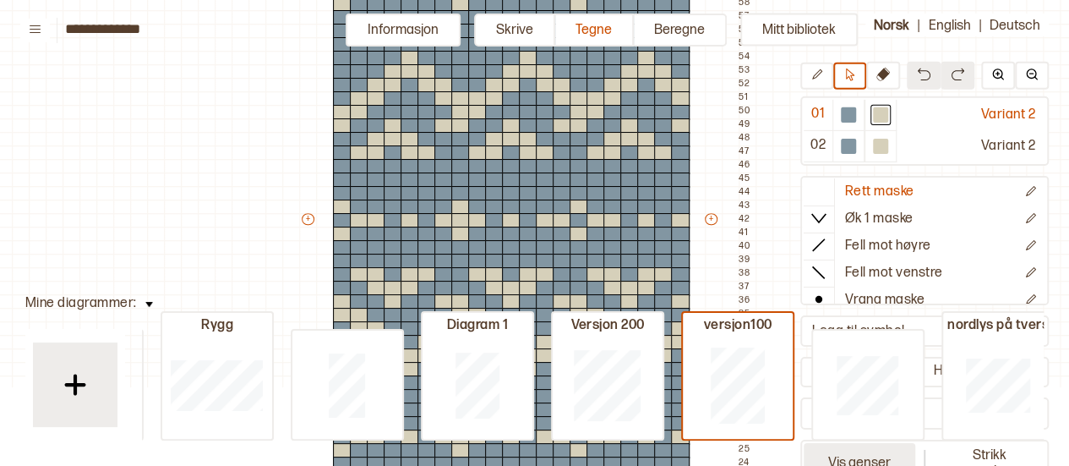
click at [846, 457] on button "Vis genser" at bounding box center [860, 461] width 112 height 39
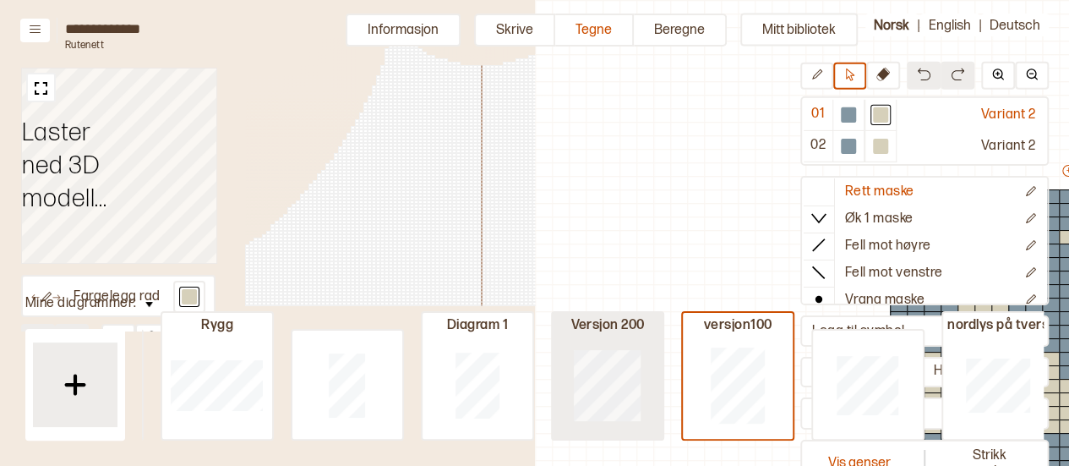
scroll to position [544, 515]
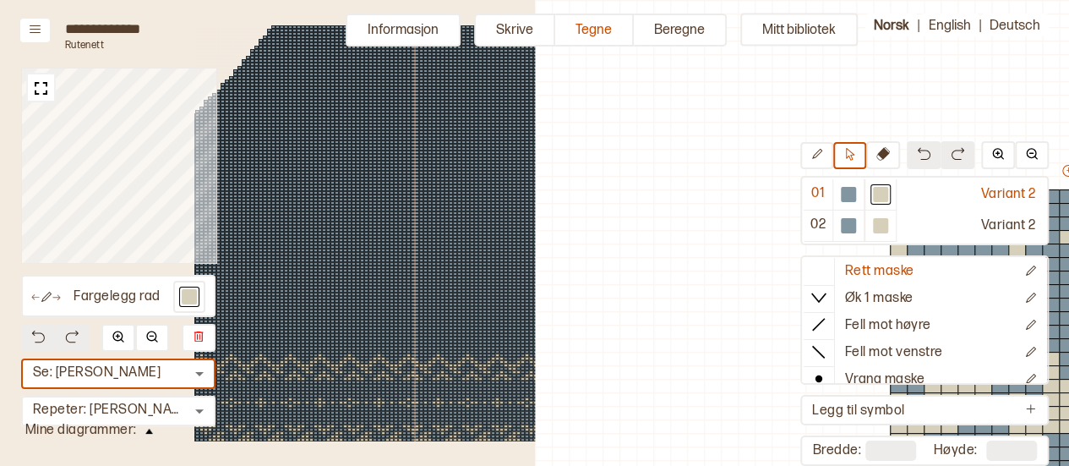
scroll to position [544, 515]
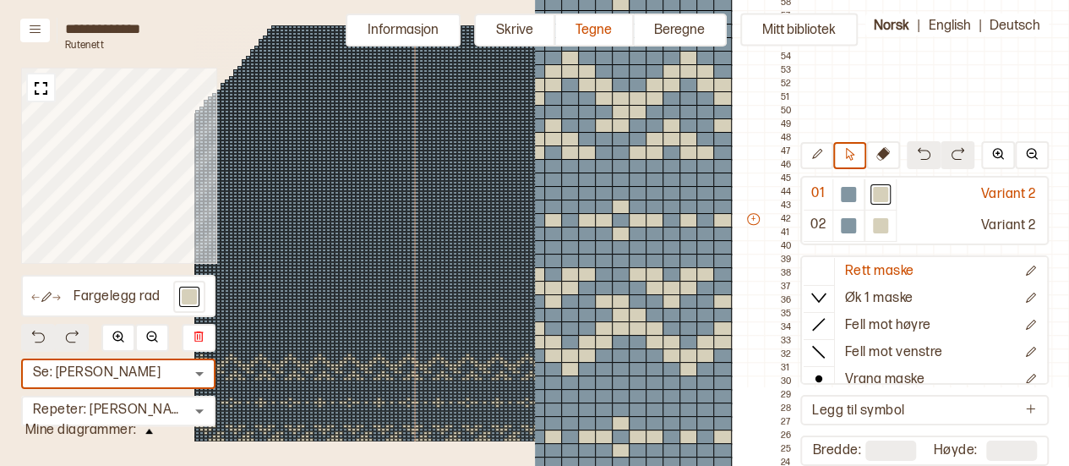
click at [303, 374] on div "35 6" at bounding box center [415, 191] width 575 height 580
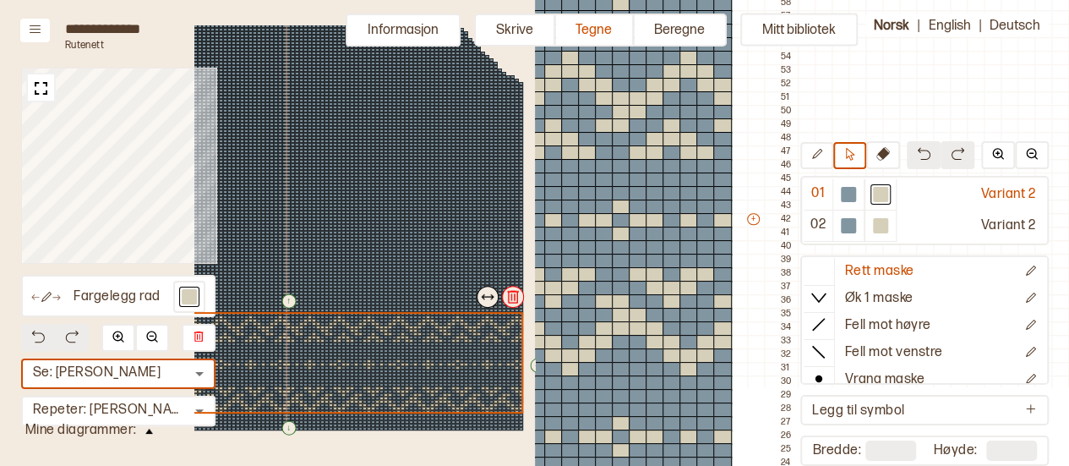
scroll to position [162, 197]
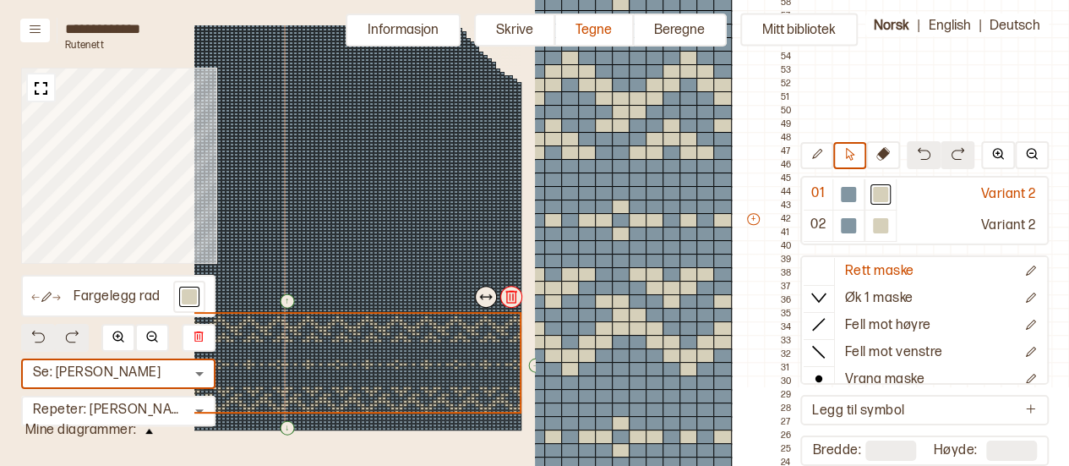
click at [510, 303] on img at bounding box center [511, 296] width 17 height 17
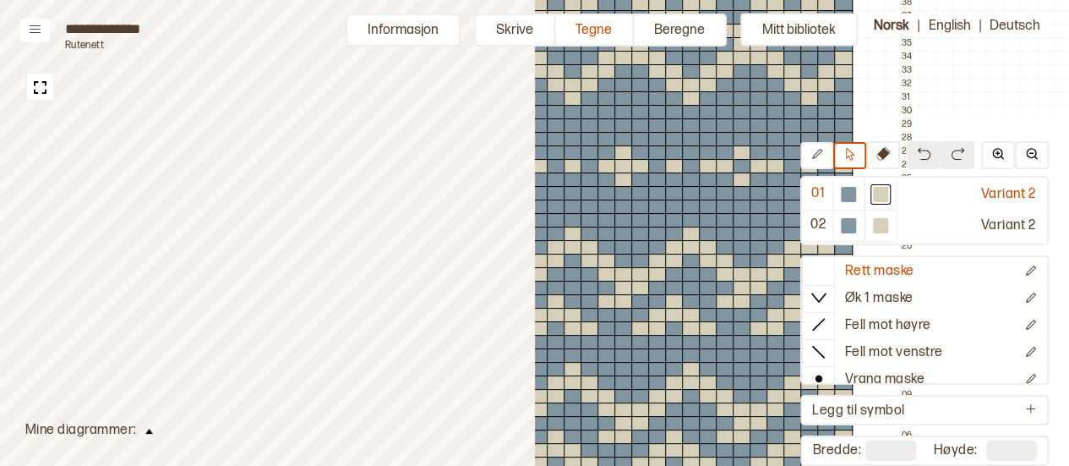
scroll to position [815, 394]
